Goal: Information Seeking & Learning: Learn about a topic

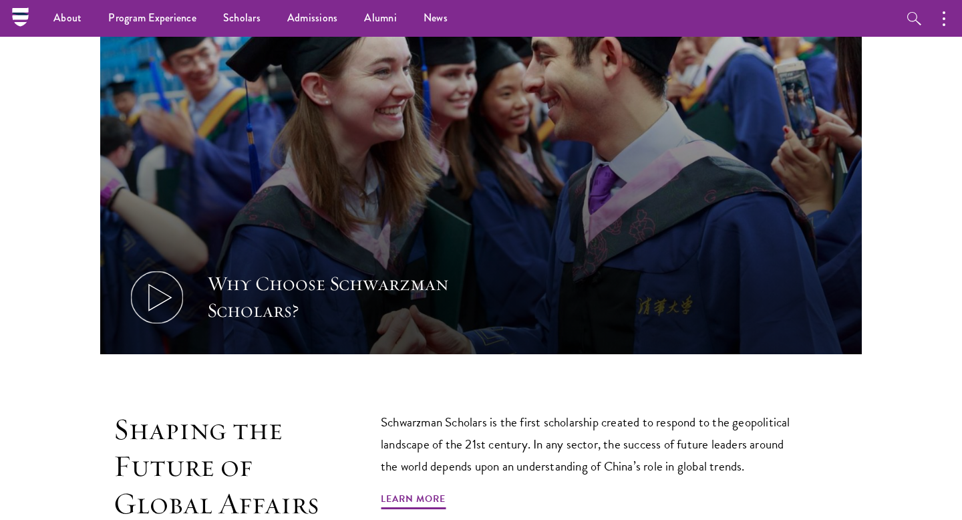
scroll to position [398, 0]
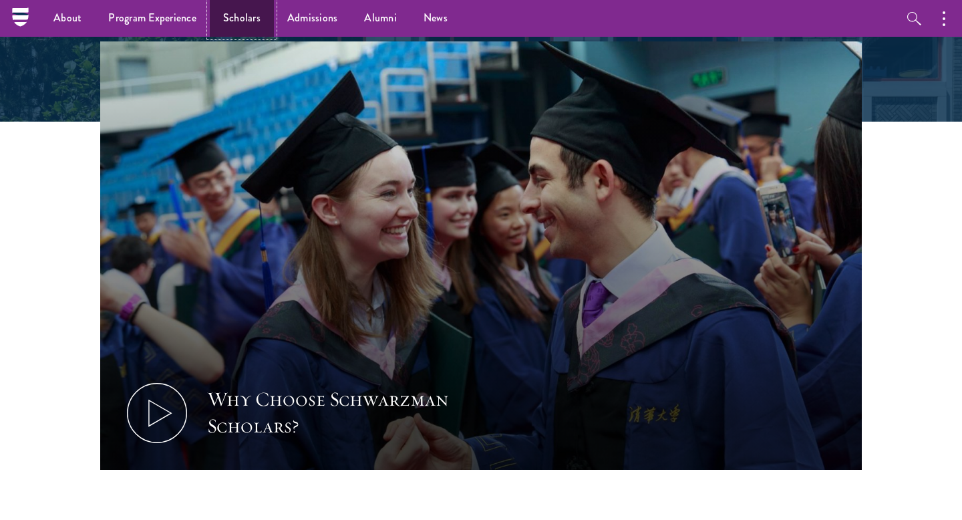
click at [248, 13] on link "Scholars" at bounding box center [242, 18] width 64 height 37
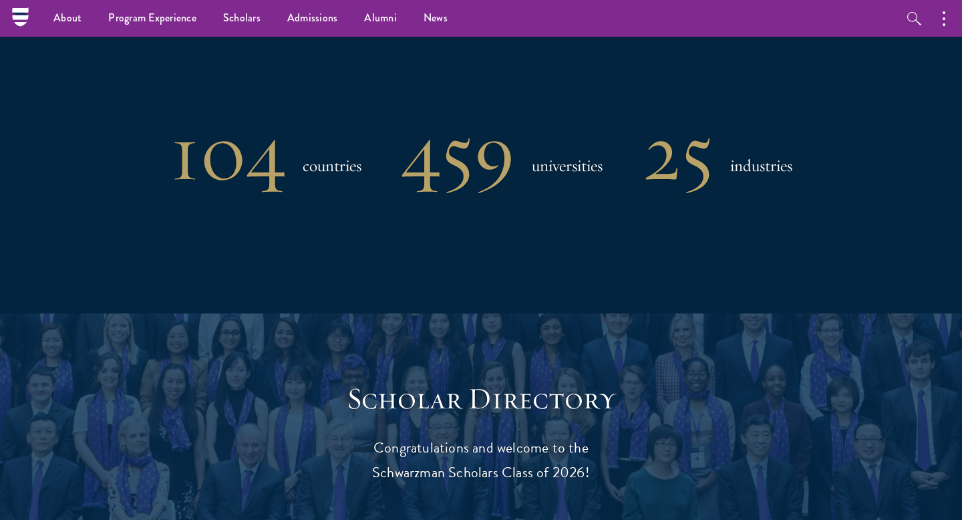
scroll to position [1091, 0]
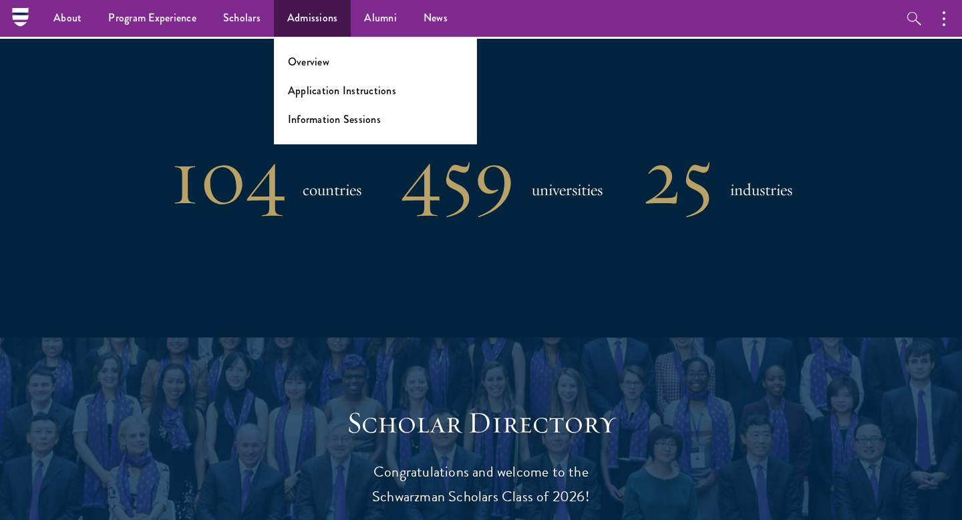
click at [313, 69] on ul "Overview Application Instructions Information Sessions" at bounding box center [375, 91] width 203 height 108
click at [305, 58] on link "Overview" at bounding box center [308, 61] width 41 height 15
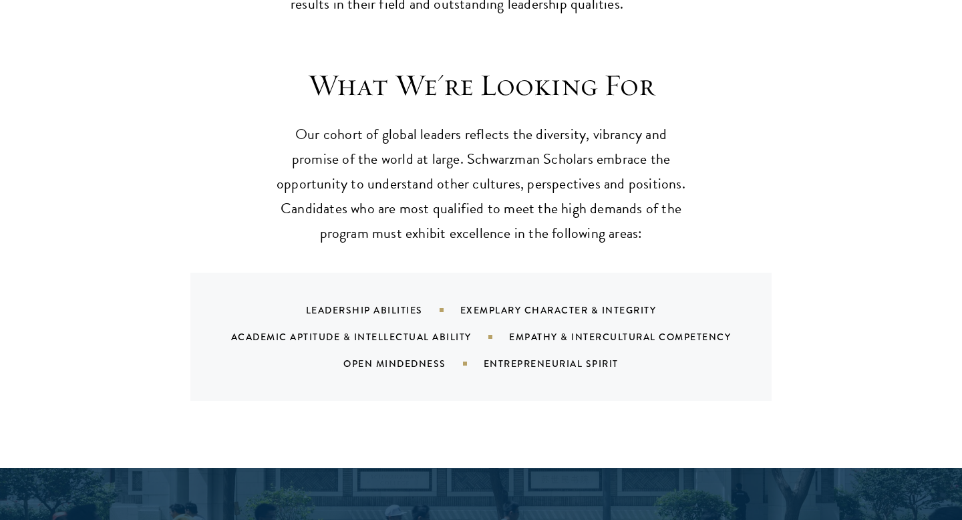
scroll to position [1248, 0]
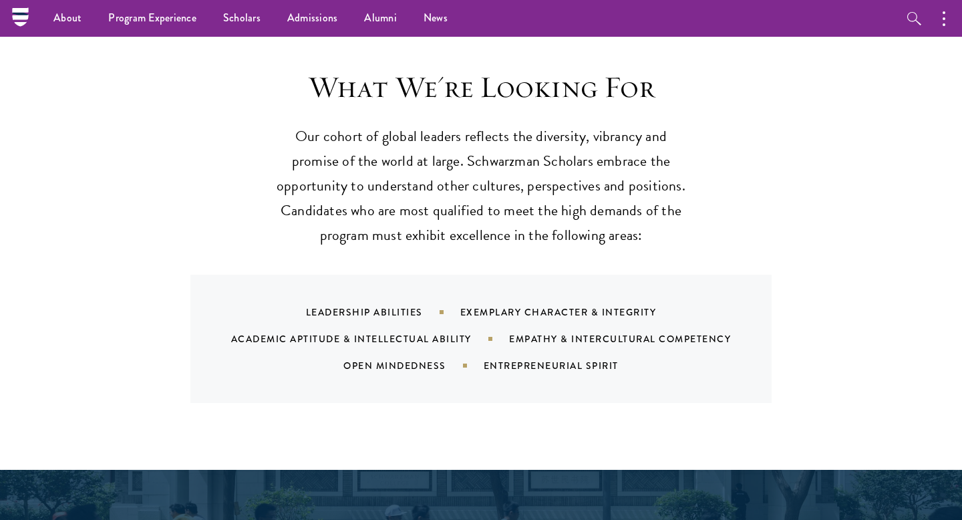
click at [304, 332] on div "Academic Aptitude & Intellectual Ability" at bounding box center [370, 338] width 278 height 13
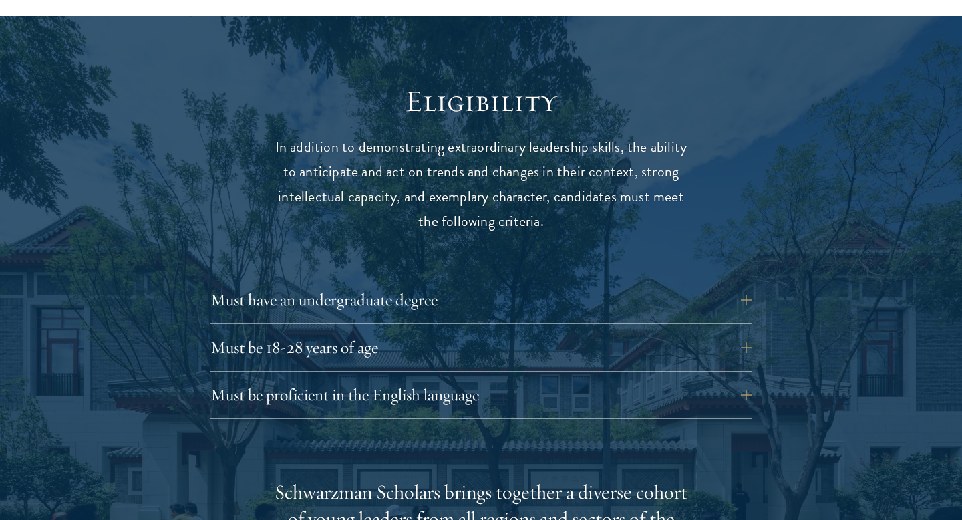
scroll to position [1702, 0]
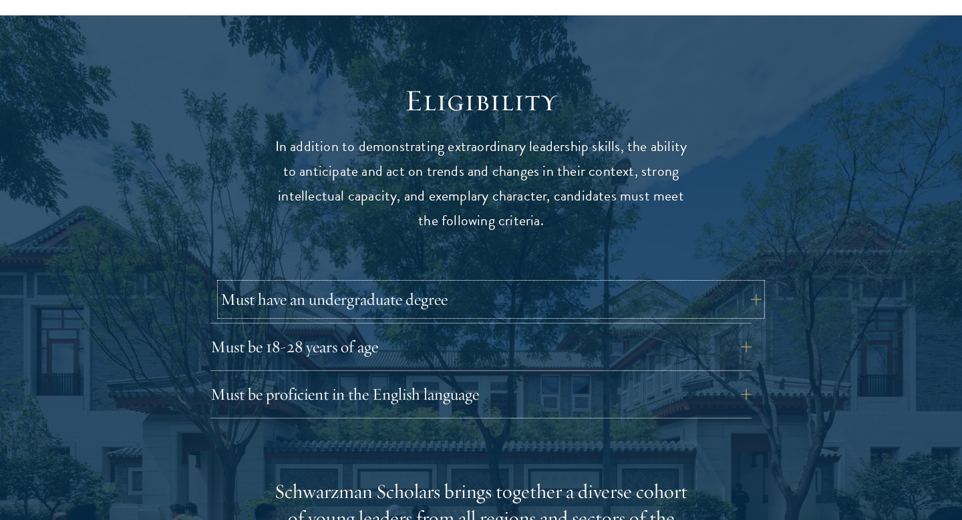
click at [732, 287] on button "Must have an undergraduate degree" at bounding box center [490, 299] width 541 height 32
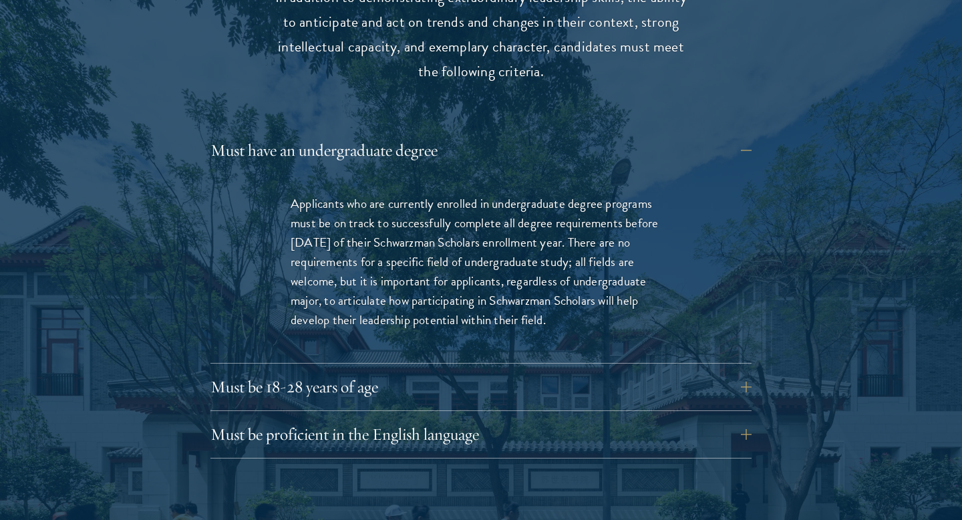
scroll to position [1854, 0]
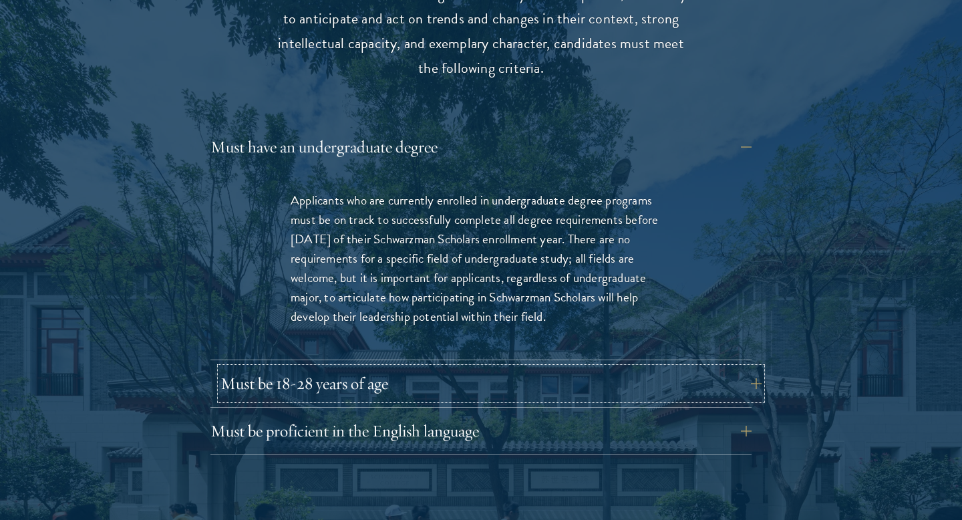
click at [652, 367] on button "Must be 18-28 years of age" at bounding box center [490, 383] width 541 height 32
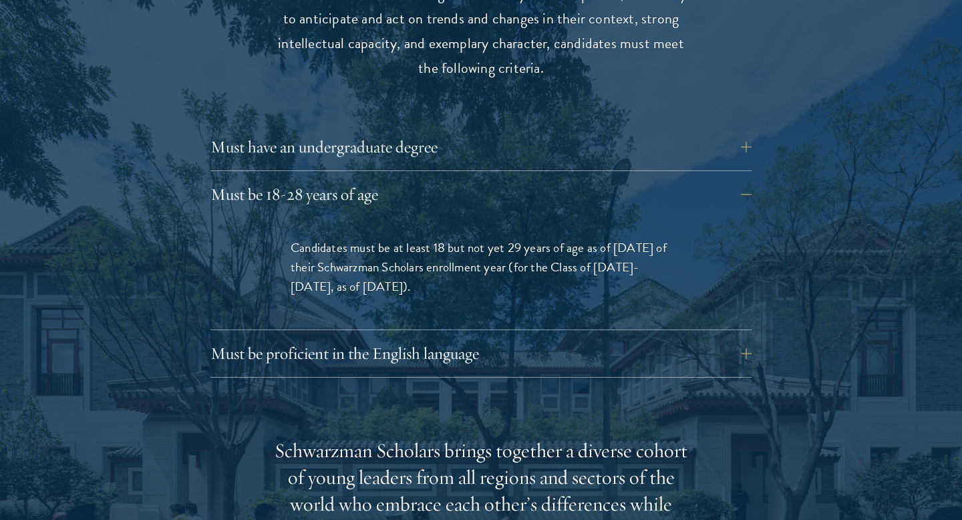
click at [796, 199] on div "Eligibility In addition to demonstrating extraordinary leadership skills, the a…" at bounding box center [480, 469] width 721 height 1079
click at [739, 178] on button "Must be 18-28 years of age" at bounding box center [490, 194] width 541 height 32
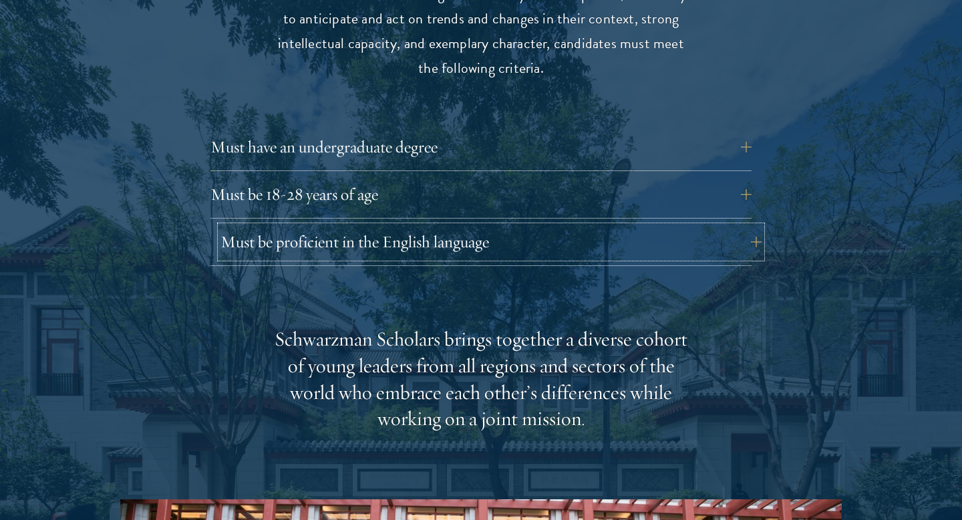
click at [727, 226] on button "Must be proficient in the English language" at bounding box center [490, 242] width 541 height 32
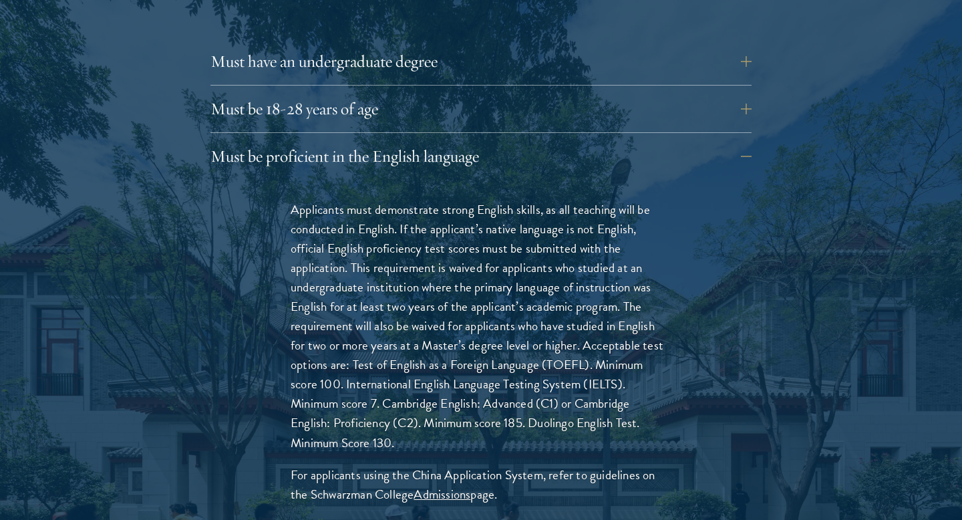
scroll to position [1941, 0]
click at [699, 140] on button "Must be proficient in the English language" at bounding box center [490, 156] width 541 height 32
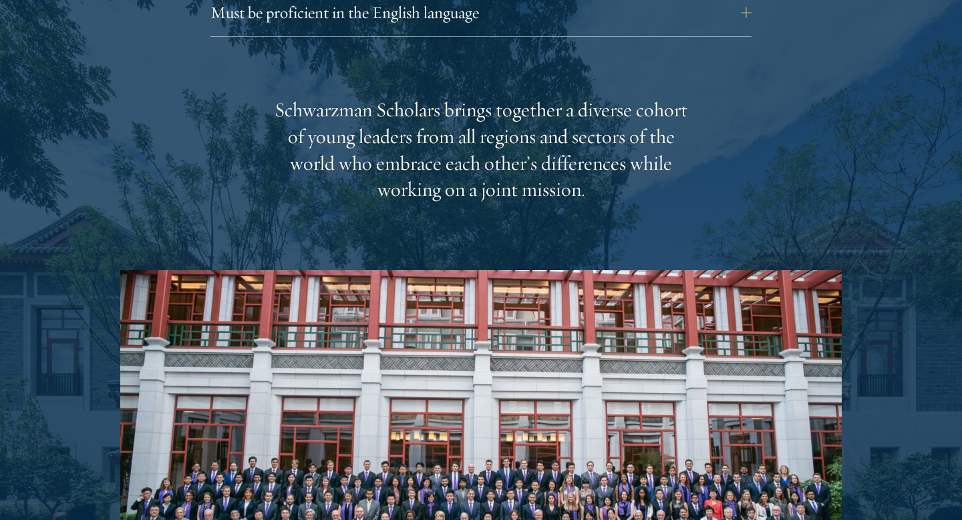
click at [810, 137] on div "Schwarzman Scholars brings together a diverse cohort of young leaders from all …" at bounding box center [480, 383] width 721 height 572
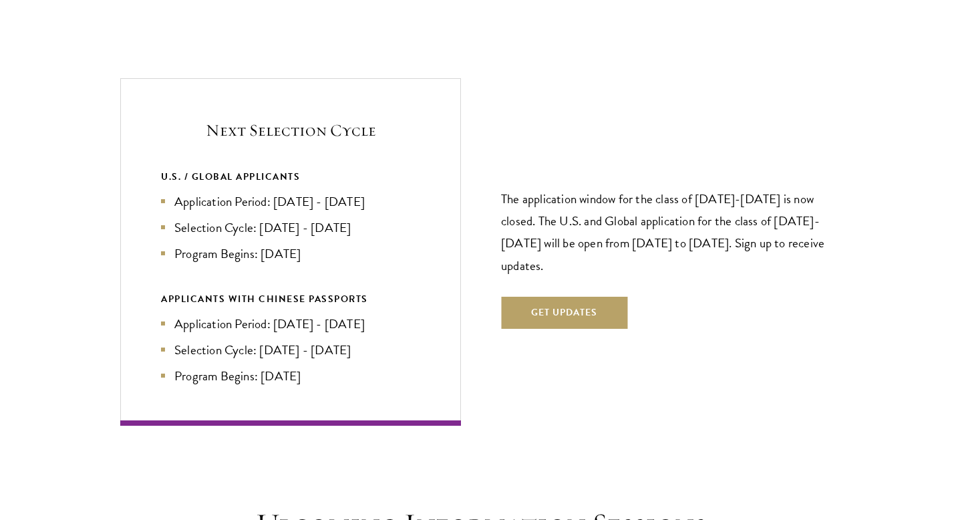
scroll to position [2820, 0]
